Goal: Task Accomplishment & Management: Manage account settings

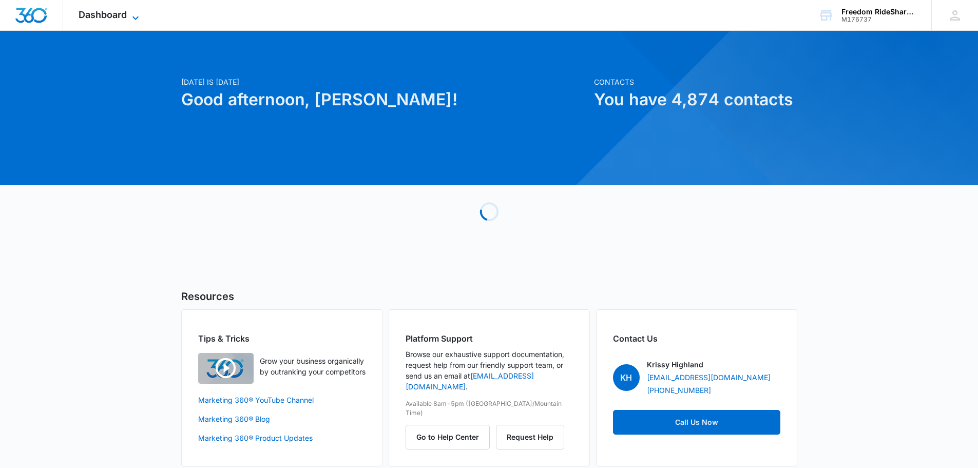
click at [90, 9] on span "Dashboard" at bounding box center [103, 14] width 48 height 11
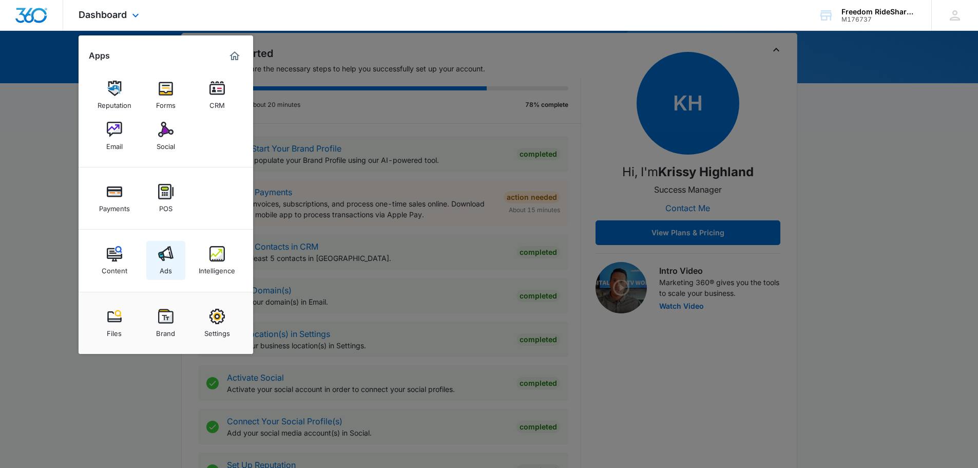
scroll to position [102, 0]
click at [214, 316] on img at bounding box center [216, 315] width 15 height 15
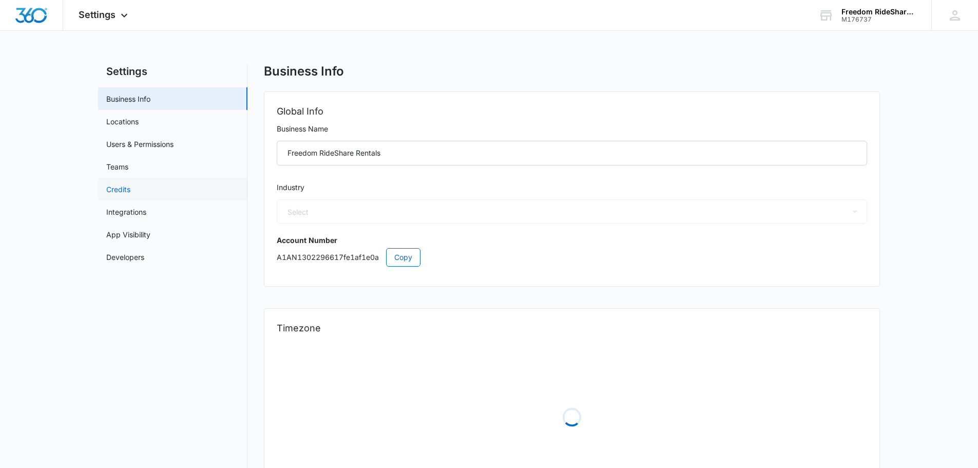
select select "52"
select select "US"
select select "America/[GEOGRAPHIC_DATA]"
click at [89, 16] on span "Settings" at bounding box center [97, 14] width 37 height 11
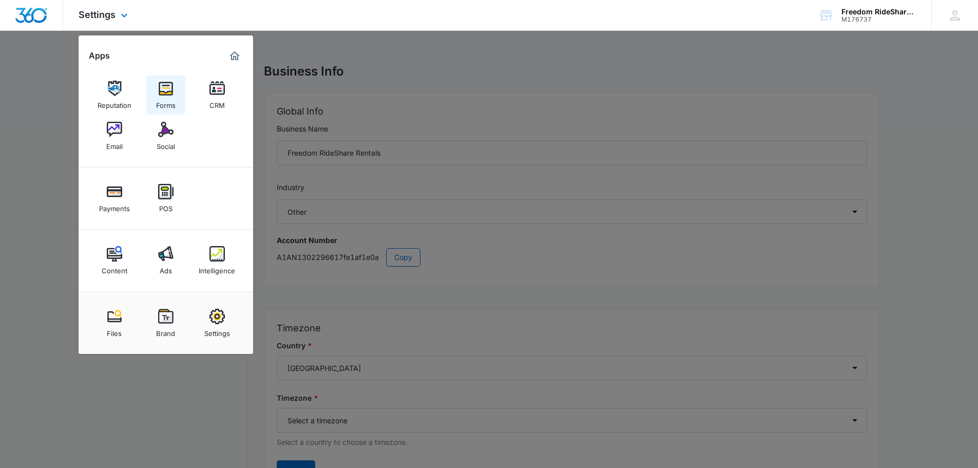
click at [159, 88] on img at bounding box center [165, 88] width 15 height 15
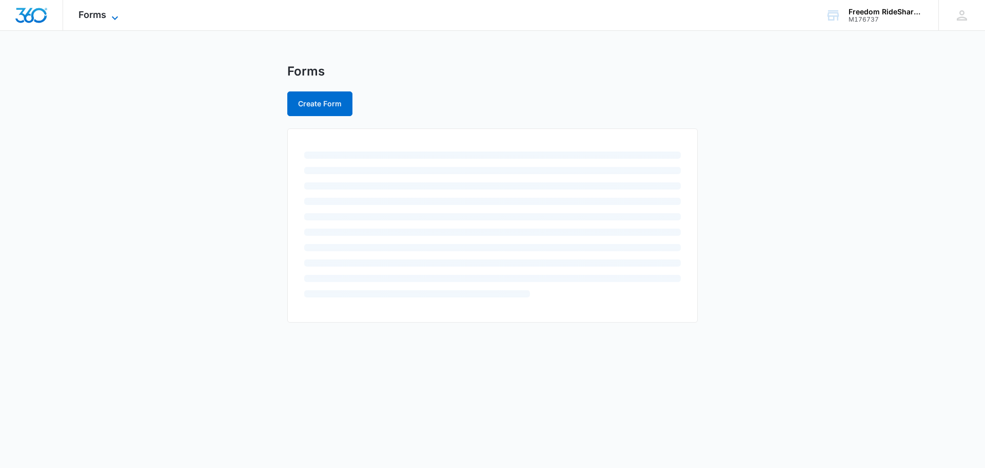
click at [105, 11] on span "Forms" at bounding box center [93, 14] width 28 height 11
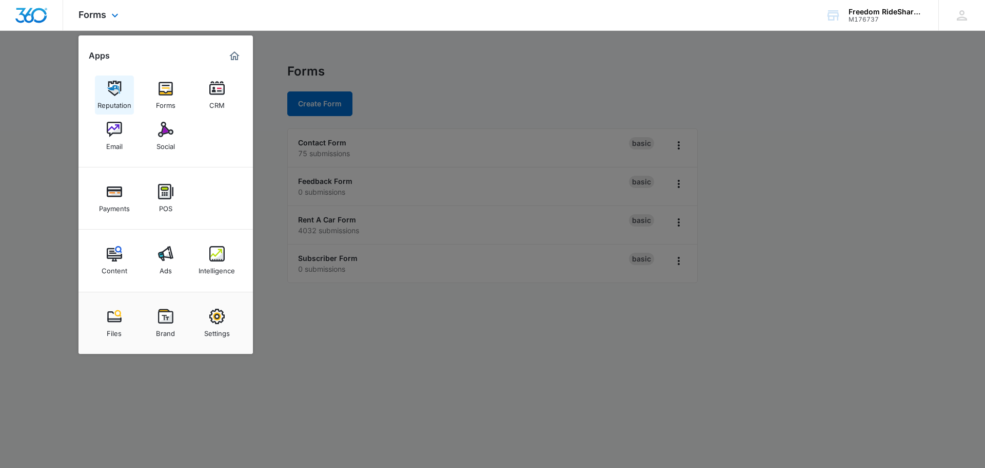
click at [100, 88] on link "Reputation" at bounding box center [114, 94] width 39 height 39
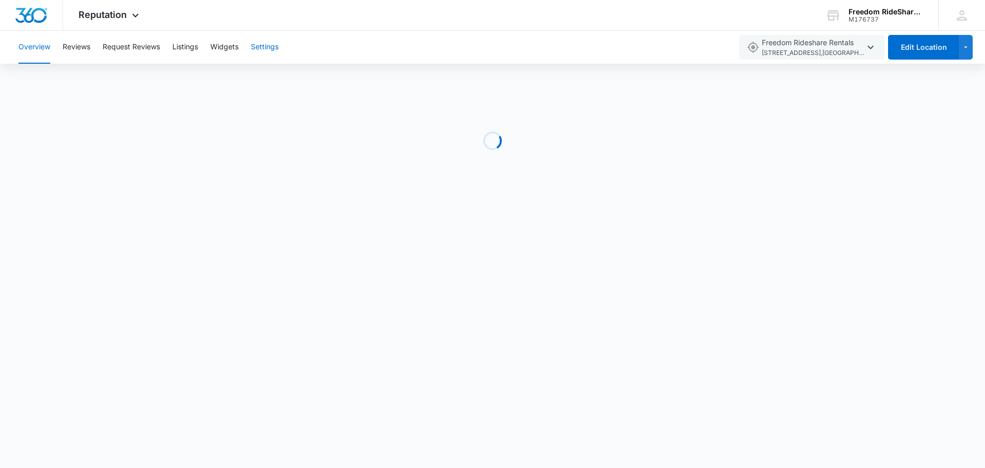
click at [262, 47] on button "Settings" at bounding box center [265, 47] width 28 height 33
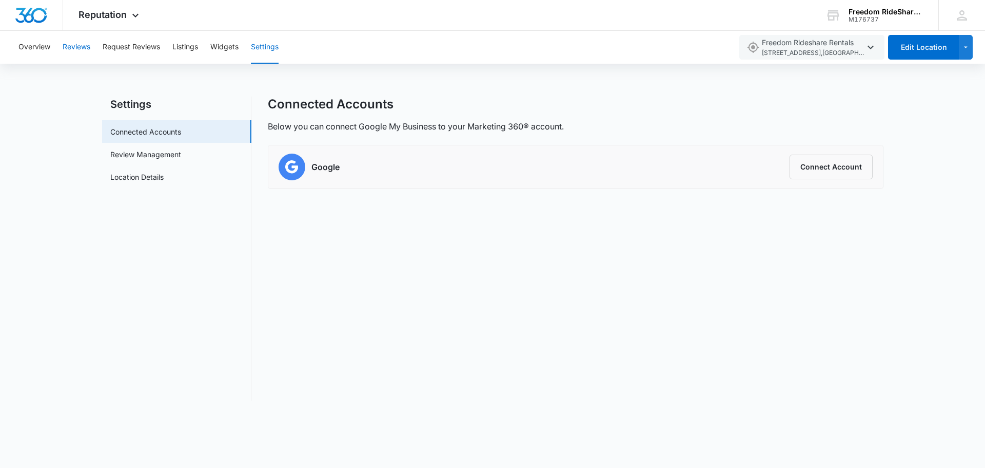
click at [65, 55] on button "Reviews" at bounding box center [77, 47] width 28 height 33
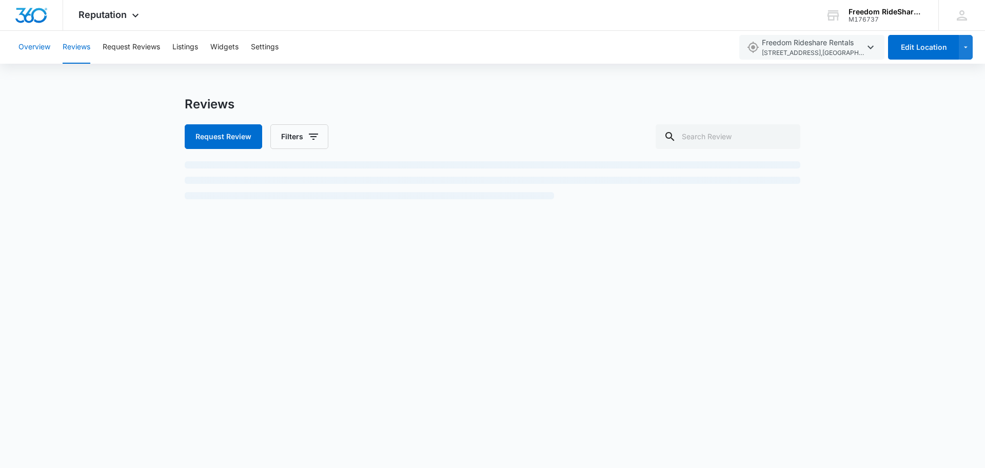
click at [36, 50] on button "Overview" at bounding box center [34, 47] width 32 height 33
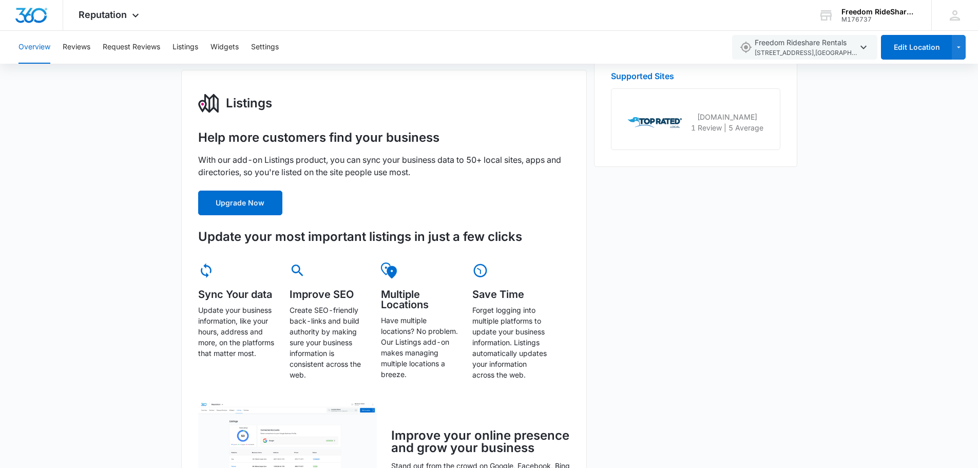
scroll to position [462, 0]
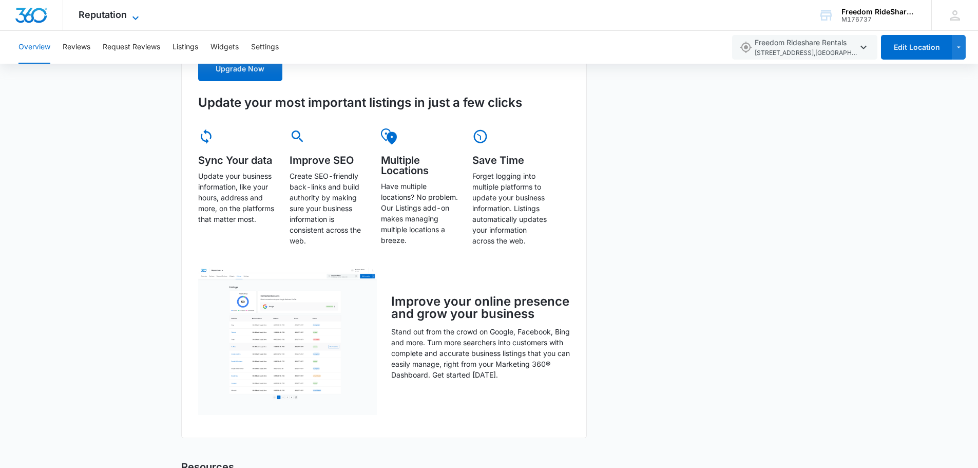
click at [115, 13] on span "Reputation" at bounding box center [103, 14] width 48 height 11
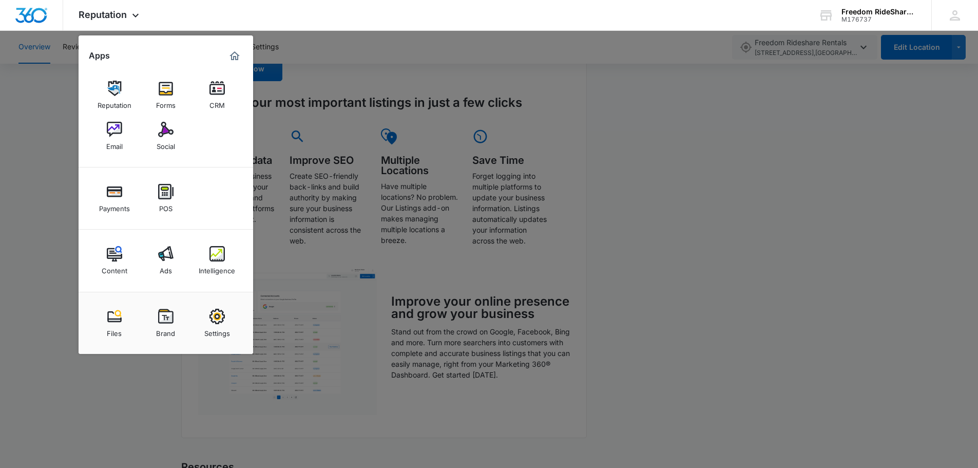
click at [167, 130] on img at bounding box center [165, 129] width 15 height 15
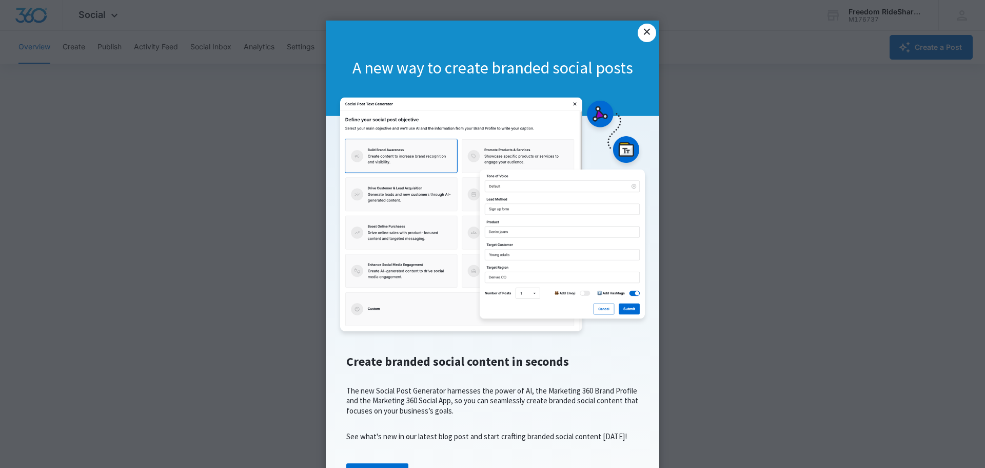
click at [642, 35] on link "×" at bounding box center [647, 33] width 18 height 18
